Goal: Navigation & Orientation: Find specific page/section

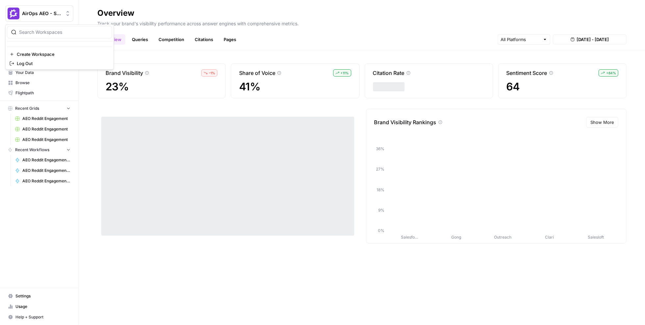
click at [38, 15] on span "AirOps AEO - Single Brand (Gong)" at bounding box center [42, 13] width 40 height 7
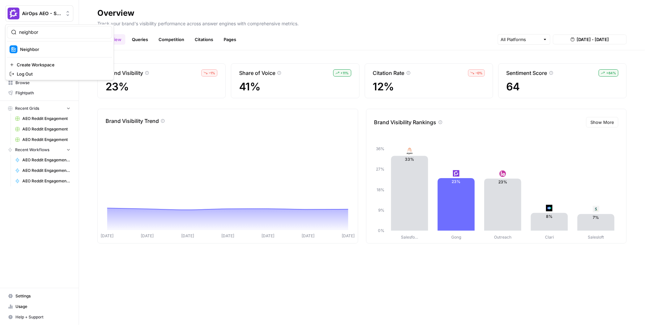
type input "neighbor"
click at [44, 50] on span "Neighbor" at bounding box center [63, 49] width 87 height 7
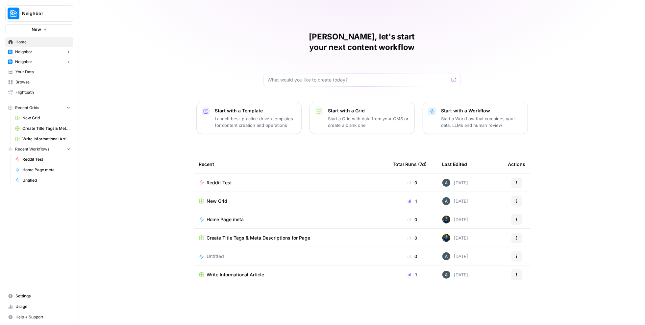
click at [36, 14] on span "Neighbor" at bounding box center [42, 13] width 40 height 7
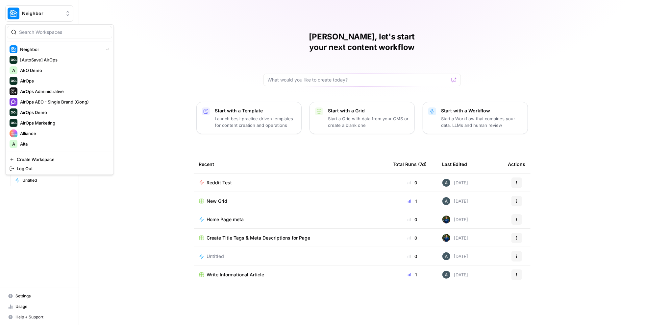
click at [134, 25] on div "[PERSON_NAME], let's start your next content workflow Start with a Template Lau…" at bounding box center [362, 162] width 566 height 325
